Goal: Check status: Check status

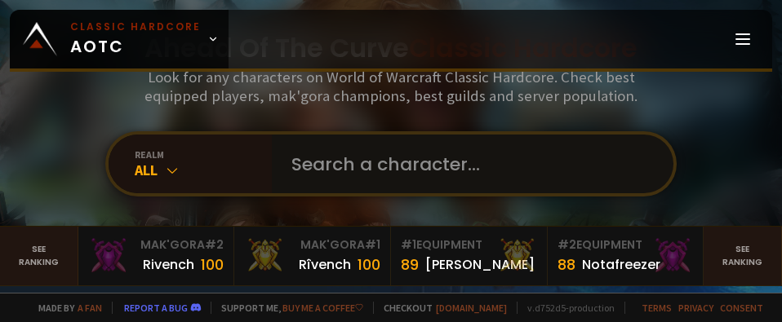
click at [417, 172] on input "text" at bounding box center [468, 164] width 372 height 59
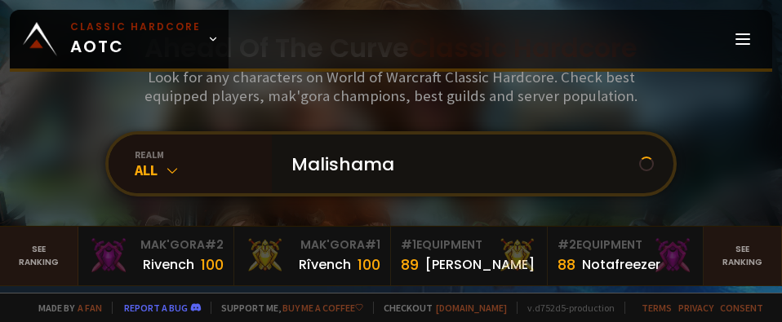
type input "Malishaman"
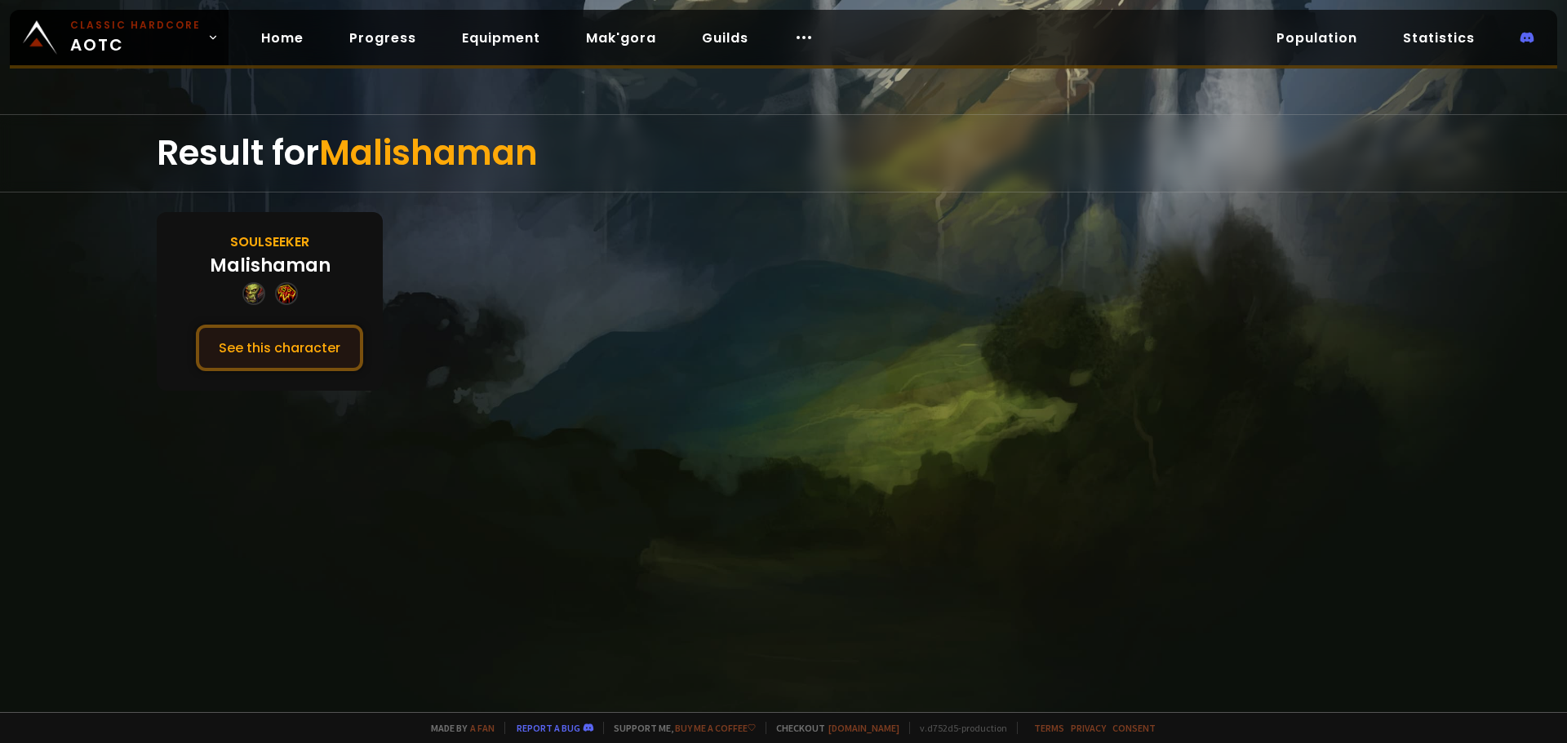
click at [272, 322] on button "See this character" at bounding box center [279, 348] width 167 height 47
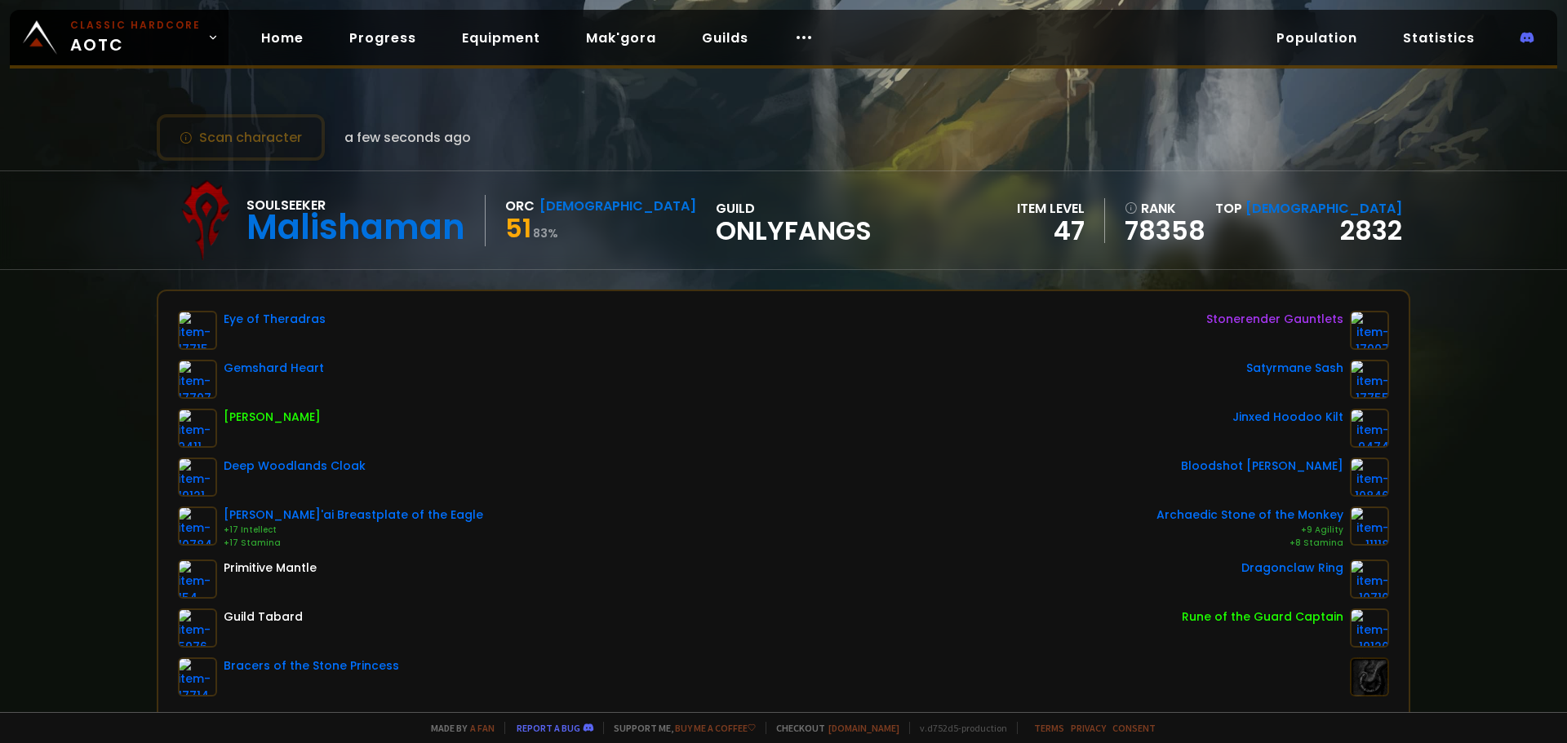
click at [353, 142] on span "a few seconds ago" at bounding box center [407, 137] width 126 height 20
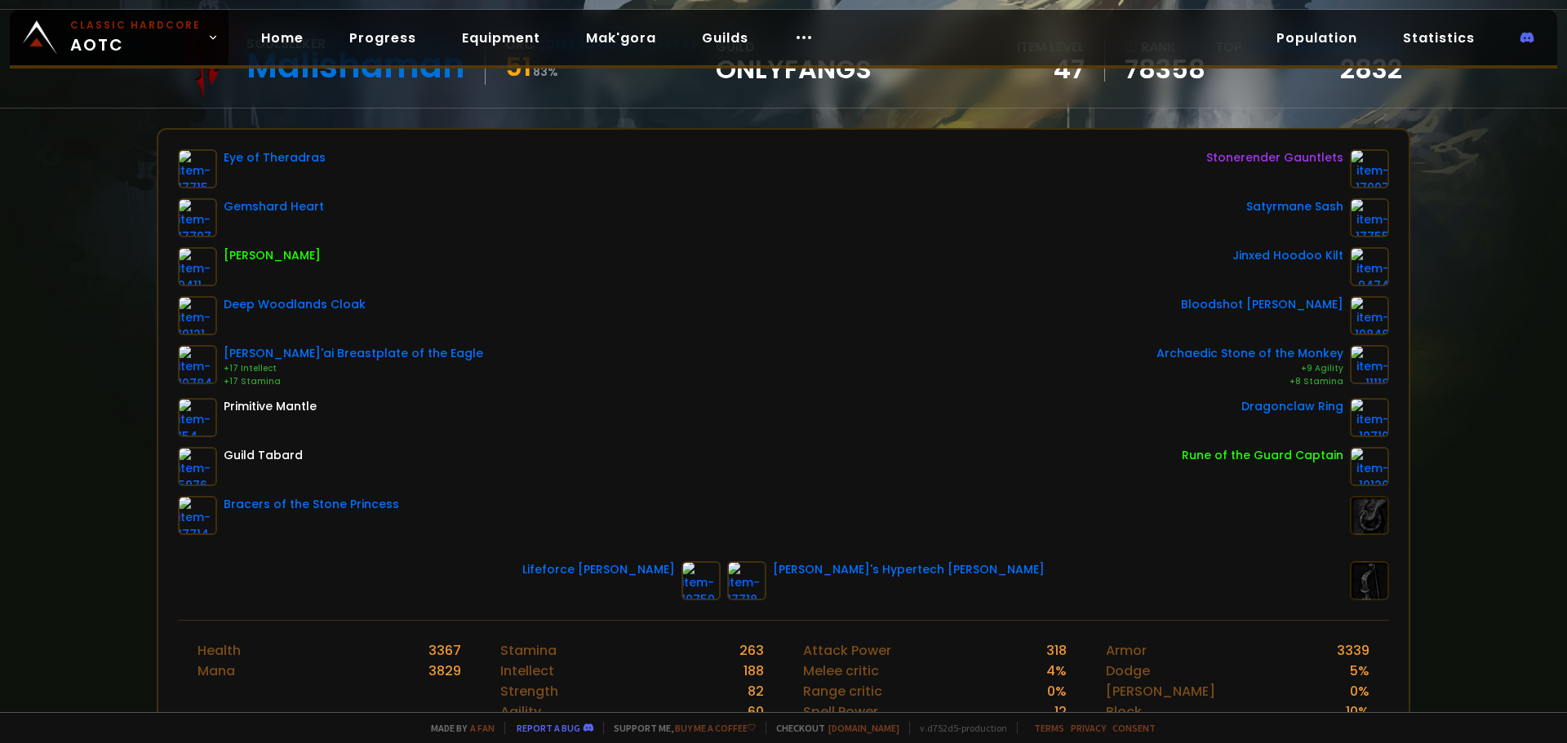
scroll to position [163, 0]
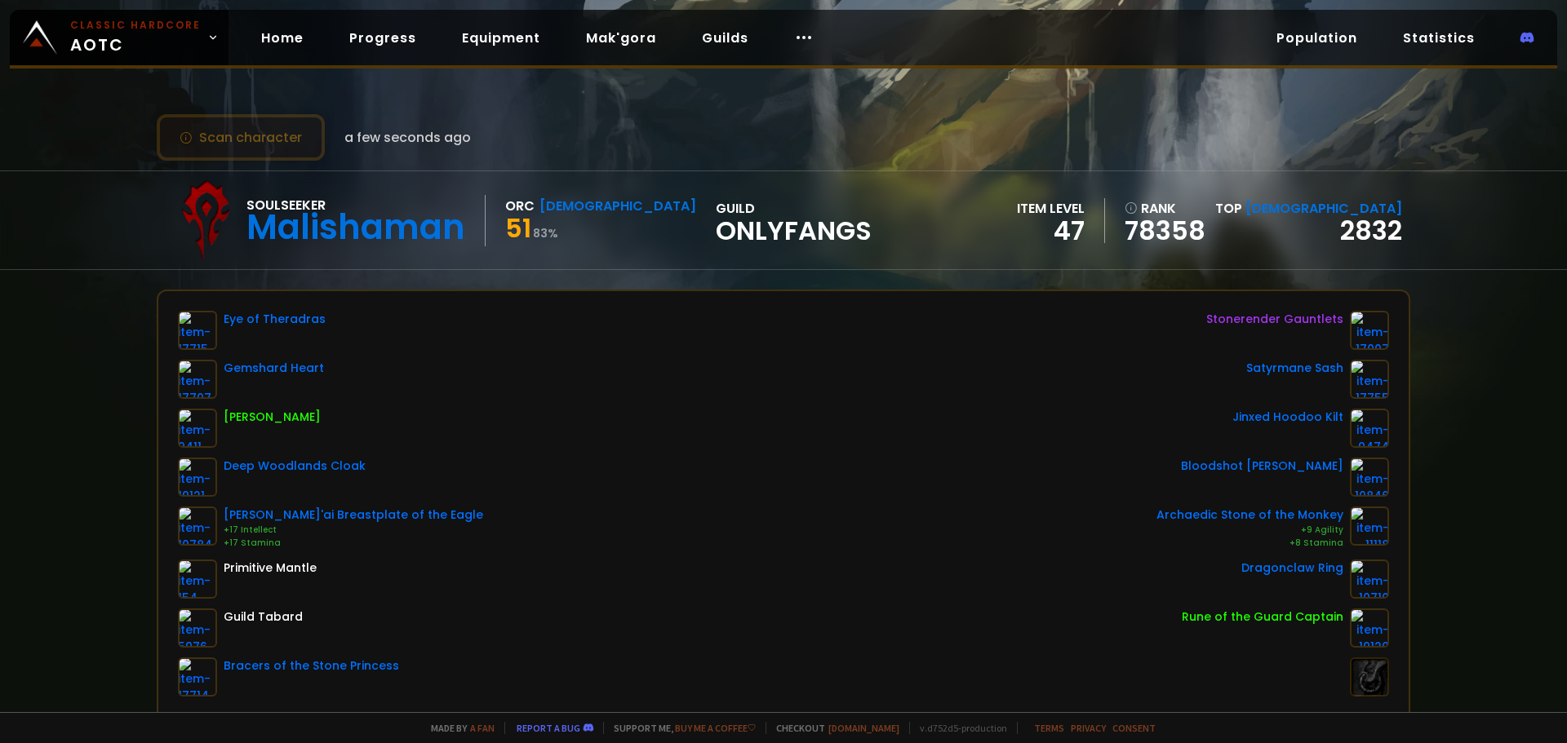
click at [280, 142] on button "Scan character" at bounding box center [241, 137] width 168 height 47
